Goal: Use online tool/utility: Utilize a website feature to perform a specific function

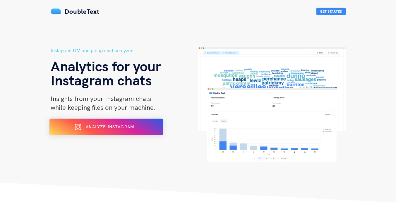
click at [110, 124] on div "Analyze Instagram" at bounding box center [106, 126] width 93 height 9
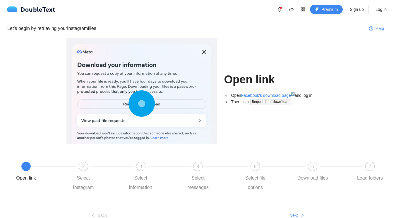
scroll to position [28, 0]
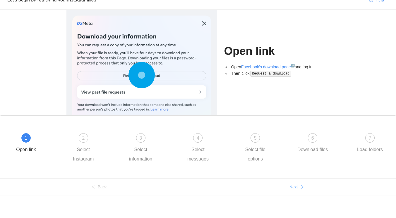
click at [298, 186] on button "Next" at bounding box center [297, 186] width 198 height 9
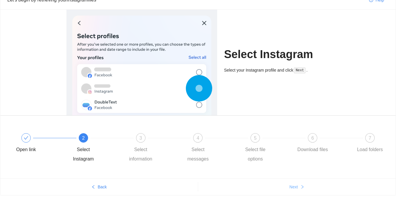
click at [298, 186] on button "Next" at bounding box center [297, 186] width 198 height 9
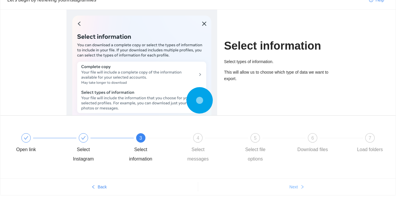
click at [298, 186] on button "Next" at bounding box center [297, 186] width 198 height 9
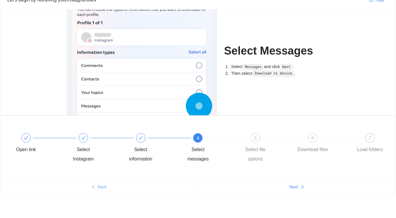
click at [101, 186] on span "Back" at bounding box center [102, 186] width 9 height 6
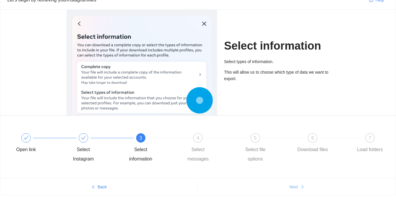
click at [293, 185] on span "Next" at bounding box center [294, 186] width 8 height 6
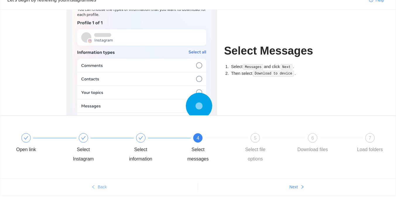
click at [106, 188] on span "Back" at bounding box center [102, 186] width 9 height 6
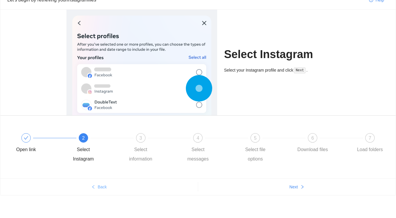
click at [106, 188] on span "Back" at bounding box center [102, 186] width 9 height 6
